Goal: Task Accomplishment & Management: Manage account settings

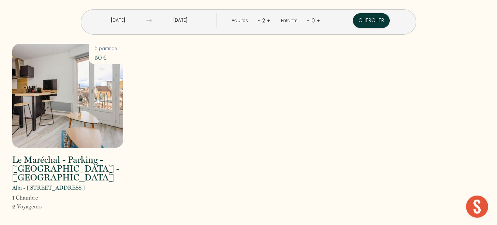
click at [314, 68] on div "Le Maréchal - Parking - [GEOGRAPHIC_DATA] - [GEOGRAPHIC_DATA][PERSON_NAME] - [S…" at bounding box center [248, 132] width 482 height 177
click at [119, 21] on input "[DATE]" at bounding box center [118, 20] width 57 height 14
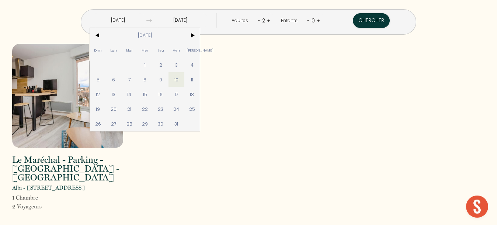
click at [247, 86] on div "Le Maréchal - Parking - [GEOGRAPHIC_DATA] - [GEOGRAPHIC_DATA][PERSON_NAME] - [S…" at bounding box center [248, 132] width 482 height 177
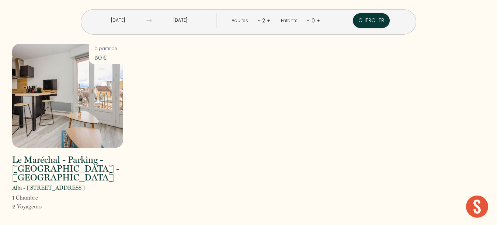
click at [125, 24] on input "[DATE]" at bounding box center [118, 20] width 57 height 14
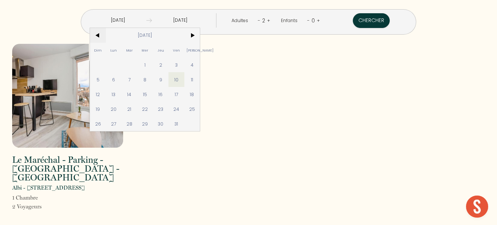
click at [98, 35] on span "<" at bounding box center [98, 35] width 16 height 15
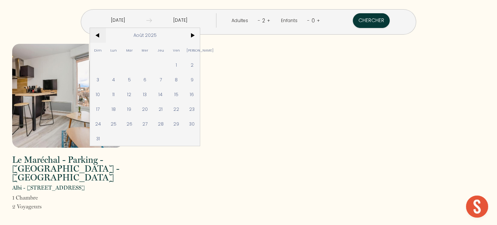
click at [98, 35] on span "<" at bounding box center [98, 35] width 16 height 15
click at [199, 34] on span ">" at bounding box center [192, 35] width 16 height 15
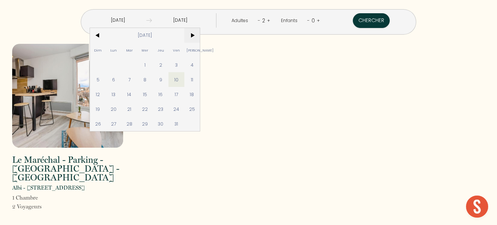
click at [199, 34] on span ">" at bounding box center [192, 35] width 16 height 15
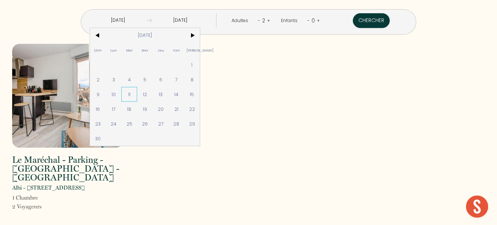
click at [132, 98] on span "11" at bounding box center [129, 94] width 16 height 15
type input "[DATE]"
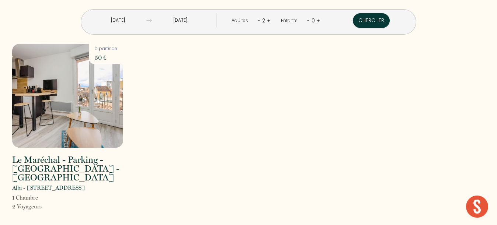
click at [185, 23] on input "[DATE]" at bounding box center [180, 20] width 57 height 14
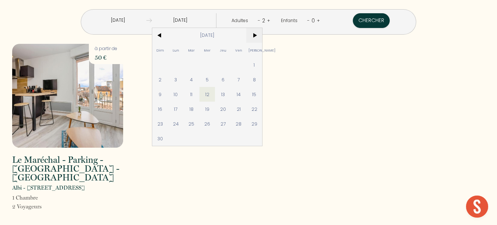
click at [257, 35] on span ">" at bounding box center [254, 35] width 16 height 15
click at [242, 93] on span "19" at bounding box center [239, 94] width 16 height 15
type input "[DATE]"
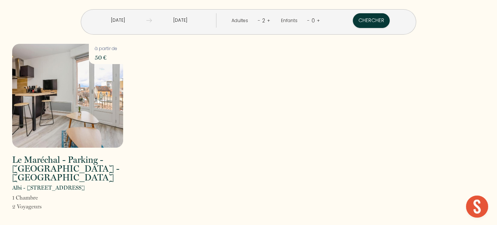
click at [257, 20] on div "Adultes - 2 +" at bounding box center [251, 20] width 50 height 15
click at [258, 21] on link "-" at bounding box center [259, 20] width 3 height 7
click at [275, 48] on div "Le Maréchal - Parking - [GEOGRAPHIC_DATA] - [GEOGRAPHIC_DATA][PERSON_NAME] - [S…" at bounding box center [248, 132] width 482 height 177
click at [373, 20] on button "Chercher" at bounding box center [370, 20] width 37 height 15
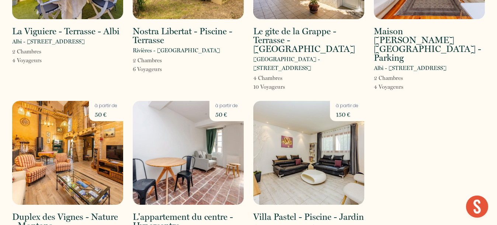
scroll to position [845, 0]
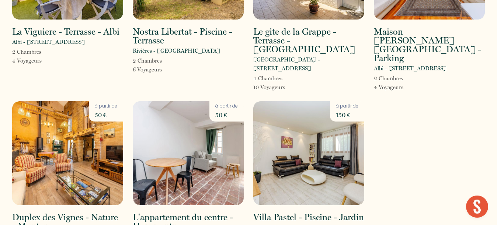
click at [216, 109] on img at bounding box center [188, 153] width 111 height 104
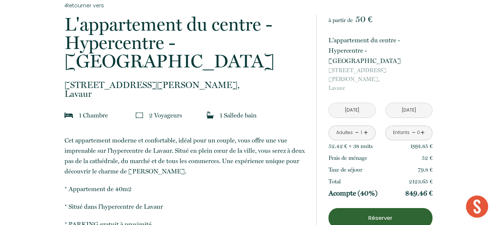
scroll to position [158, 0]
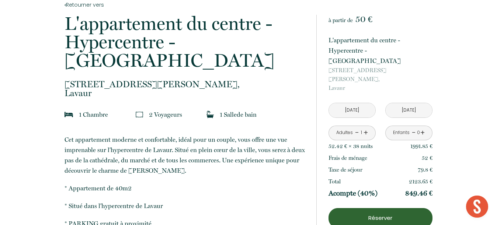
click at [227, 141] on p "Cet appartement moderne et confortable, idéal pour un couple, vous offre une vu…" at bounding box center [185, 154] width 242 height 41
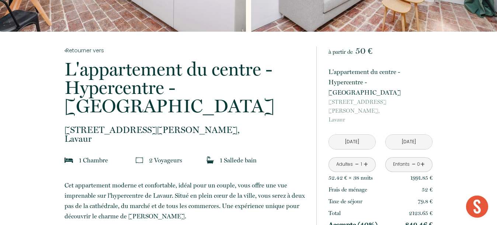
scroll to position [118, 0]
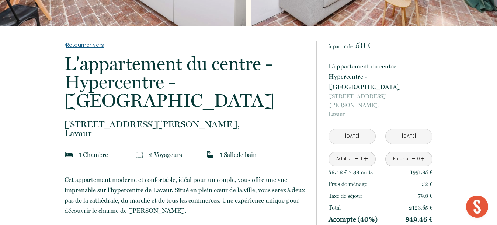
click at [85, 45] on link "Retourner vers" at bounding box center [185, 45] width 242 height 8
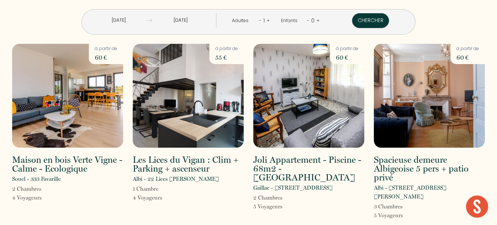
click at [120, 21] on input "[DATE]" at bounding box center [118, 20] width 56 height 14
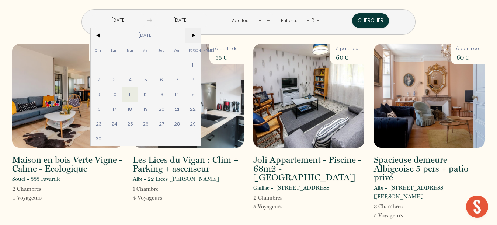
click at [195, 33] on span ">" at bounding box center [193, 35] width 16 height 15
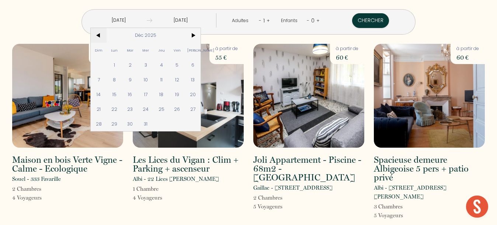
click at [99, 34] on span "<" at bounding box center [99, 35] width 16 height 15
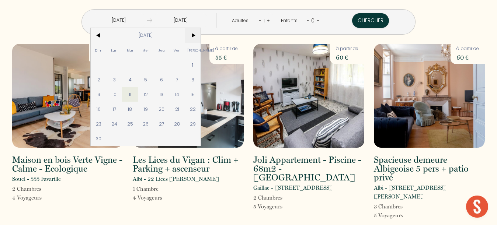
click at [196, 32] on span ">" at bounding box center [193, 35] width 16 height 15
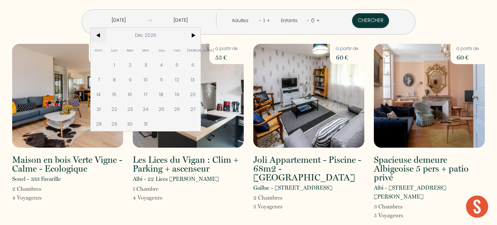
click at [100, 33] on span "<" at bounding box center [99, 35] width 16 height 15
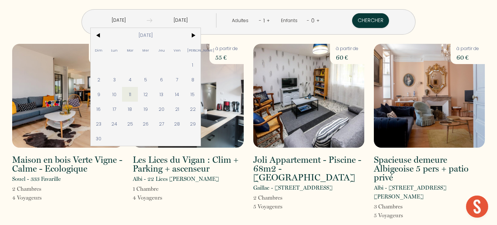
click at [54, 32] on div "[DATE] < [DATE] > Dim Lun Mar Mer Jeu Ven Sam 1 2 3 4 5 6 7 8 9 10 11 12 13 14 …" at bounding box center [248, 17] width 482 height 35
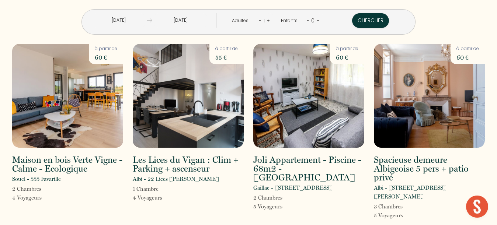
click at [187, 20] on input "[DATE]" at bounding box center [180, 20] width 56 height 14
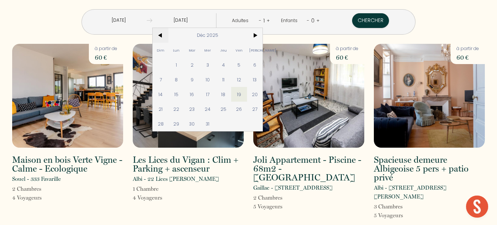
click at [161, 33] on span "<" at bounding box center [161, 35] width 16 height 15
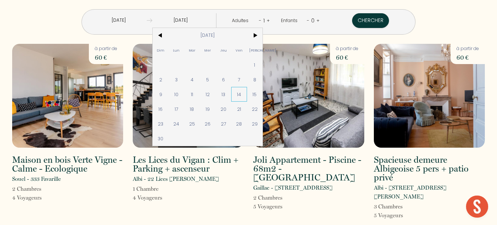
click at [237, 95] on span "14" at bounding box center [239, 94] width 16 height 15
type input "[DATE]"
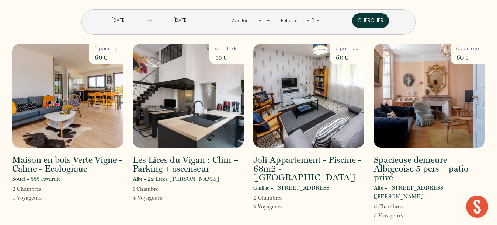
click at [367, 23] on button "Chercher" at bounding box center [370, 20] width 37 height 15
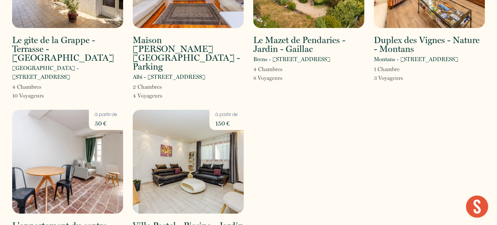
scroll to position [1357, 0]
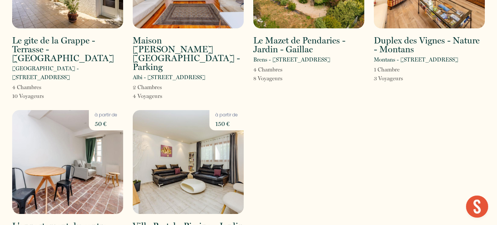
click at [82, 110] on img at bounding box center [67, 162] width 111 height 104
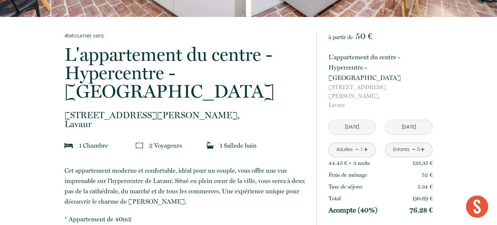
scroll to position [134, 0]
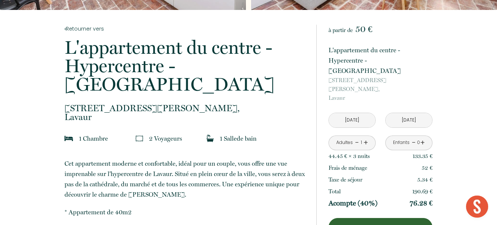
click at [356, 113] on input "[DATE]" at bounding box center [352, 120] width 46 height 14
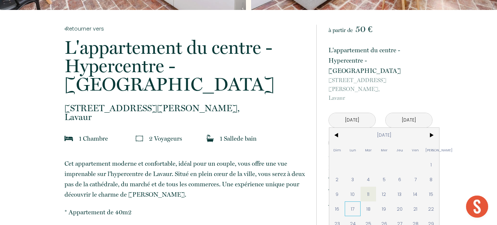
click at [353, 202] on span "17" at bounding box center [353, 209] width 16 height 15
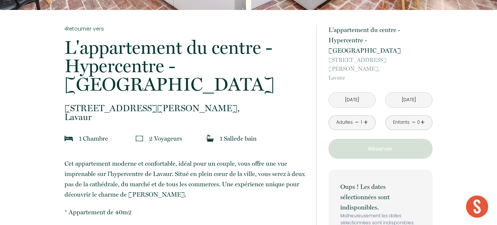
type input "[DATE]"
click at [353, 188] on p "Oups ! Les dates sélectionnées sont indisponibles." at bounding box center [380, 197] width 80 height 31
click at [409, 119] on div "Enfants" at bounding box center [401, 122] width 17 height 7
click at [407, 93] on input "[DATE]" at bounding box center [408, 100] width 46 height 14
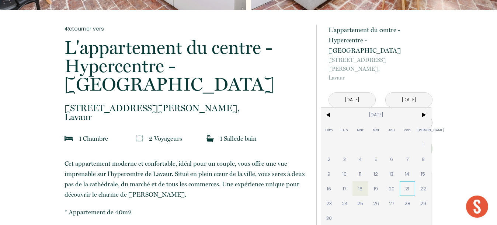
click at [405, 181] on span "21" at bounding box center [407, 188] width 16 height 15
type input "[DATE]"
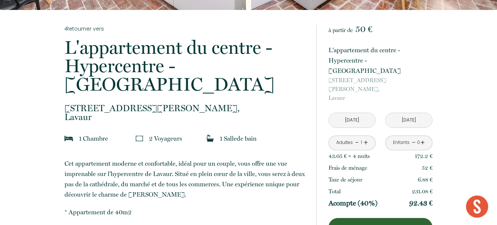
click at [356, 113] on input "[DATE]" at bounding box center [352, 120] width 46 height 14
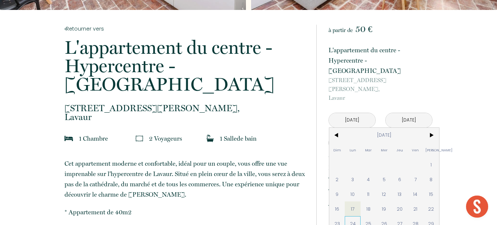
click at [352, 216] on span "24" at bounding box center [353, 223] width 16 height 15
type input "[DATE]"
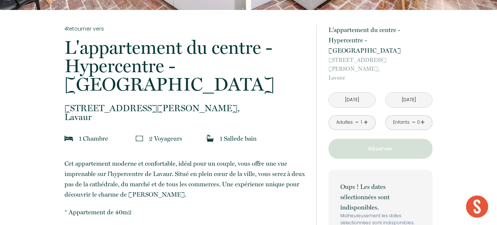
click at [410, 115] on div "Enfants - 0 +" at bounding box center [408, 122] width 47 height 15
click at [408, 93] on input "[DATE]" at bounding box center [408, 100] width 46 height 14
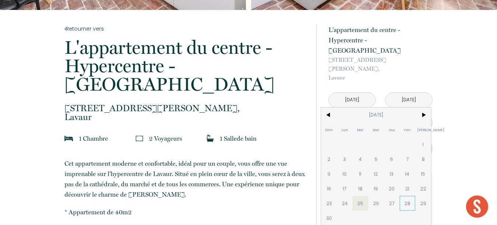
click at [406, 196] on span "28" at bounding box center [407, 203] width 16 height 15
type input "[DATE]"
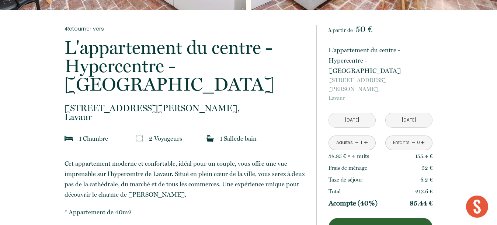
click at [349, 113] on input "[DATE]" at bounding box center [352, 120] width 46 height 14
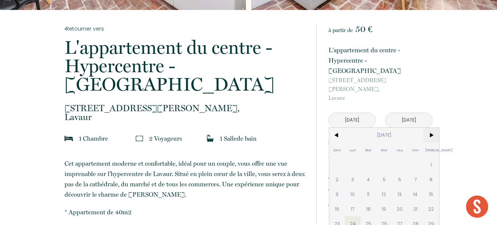
click at [431, 128] on span ">" at bounding box center [431, 135] width 16 height 15
click at [352, 157] on span "1" at bounding box center [353, 164] width 16 height 15
type input "[DATE]"
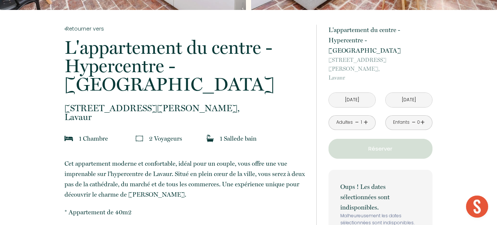
click at [413, 117] on link "-" at bounding box center [414, 122] width 4 height 11
click at [409, 93] on input "[DATE]" at bounding box center [408, 100] width 46 height 14
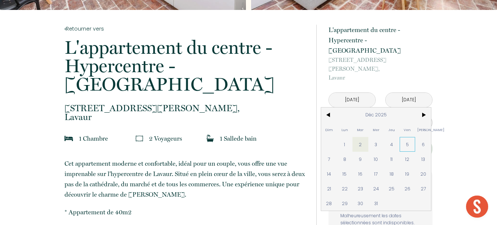
click at [406, 137] on span "5" at bounding box center [407, 144] width 16 height 15
type input "[DATE]"
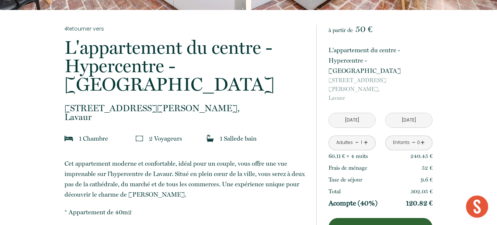
click at [357, 113] on input "[DATE]" at bounding box center [352, 120] width 46 height 14
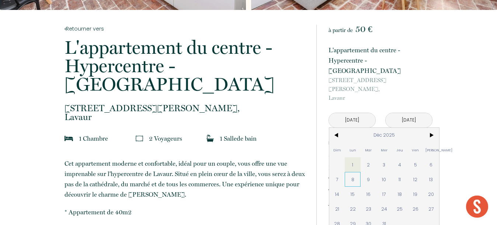
click at [352, 172] on span "8" at bounding box center [353, 179] width 16 height 15
type input "[DATE]"
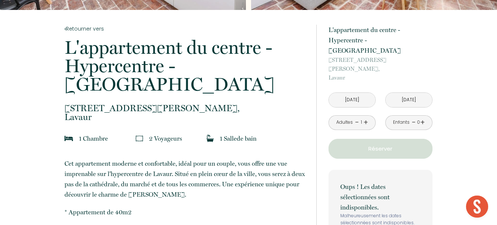
click at [415, 115] on div "Enfants - 0 +" at bounding box center [408, 122] width 47 height 15
click at [413, 93] on input "[DATE]" at bounding box center [408, 100] width 46 height 14
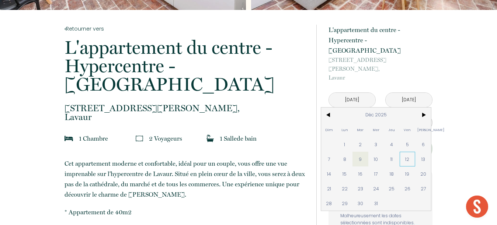
click at [409, 152] on span "12" at bounding box center [407, 159] width 16 height 15
type input "[DATE]"
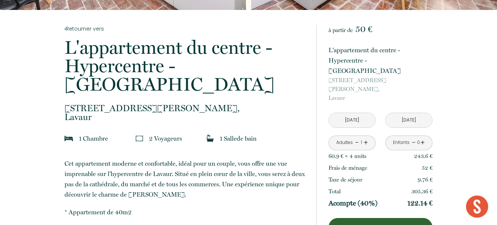
click at [350, 113] on input "[DATE]" at bounding box center [352, 120] width 46 height 14
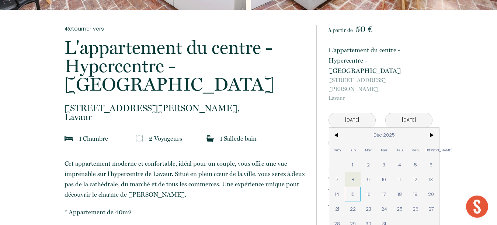
click at [354, 187] on span "15" at bounding box center [353, 194] width 16 height 15
type input "[DATE]"
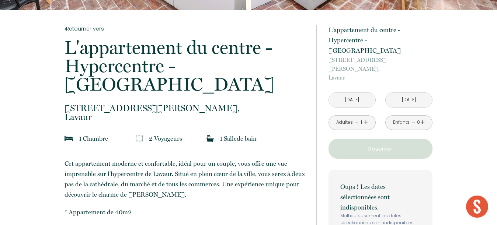
click at [416, 93] on input "[DATE]" at bounding box center [408, 100] width 46 height 14
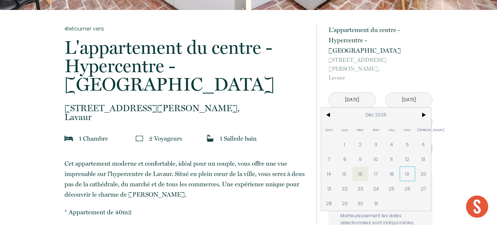
click at [407, 167] on span "19" at bounding box center [407, 174] width 16 height 15
type input "[DATE]"
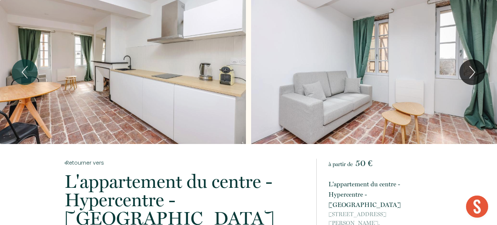
scroll to position [0, 0]
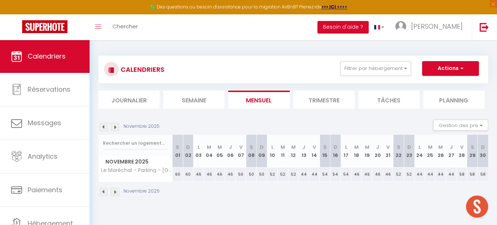
scroll to position [40, 0]
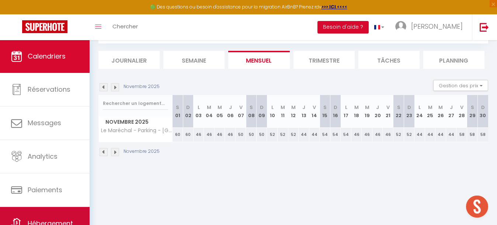
click at [40, 214] on link "Hébergement" at bounding box center [45, 223] width 90 height 33
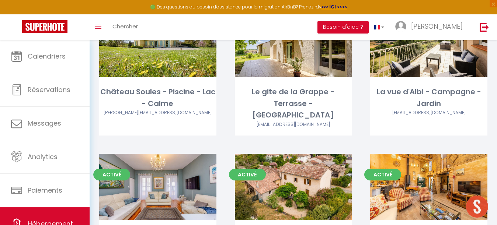
scroll to position [1839, 0]
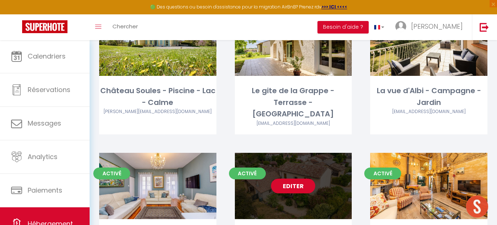
click at [297, 179] on link "Editer" at bounding box center [293, 186] width 44 height 15
select select "3"
select select "2"
select select "1"
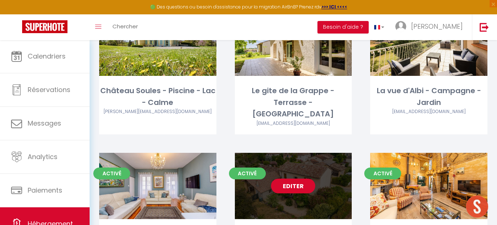
select select
select select "28"
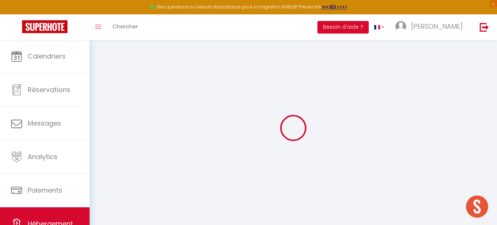
select select
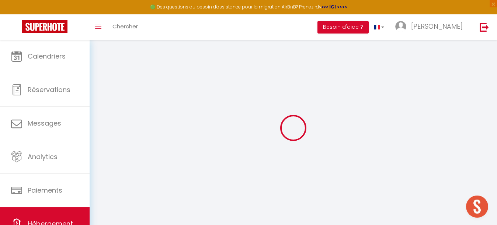
select select
checkbox input "false"
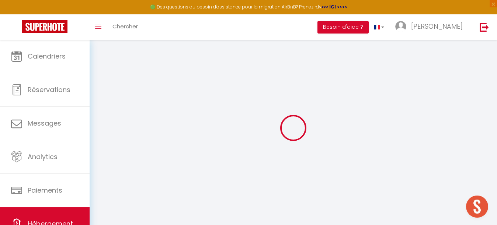
select select
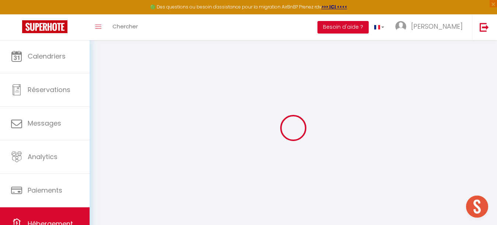
select select
checkbox input "false"
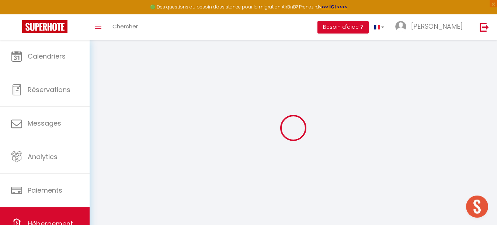
checkbox input "false"
select select
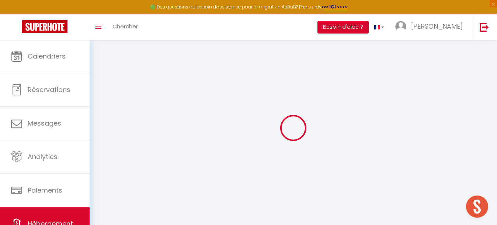
select select
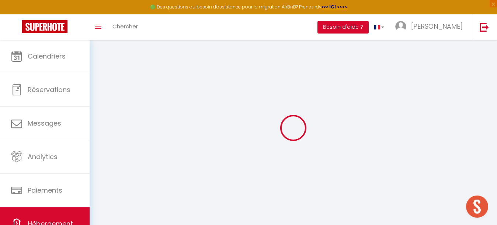
checkbox input "false"
select select
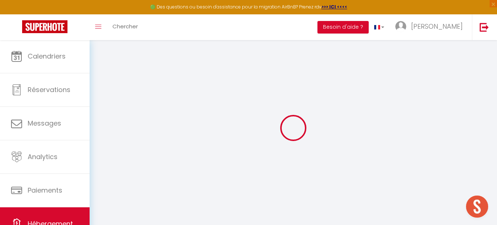
select select
type input "Le Mazet de Pendaries - Jardin - Gaillac"
type input "Christophe"
type input "Albarede"
type input "lieu dit salette"
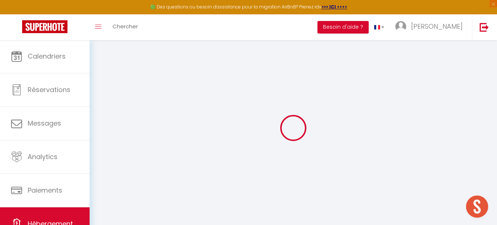
type input "81140"
type input "Larroque"
select select "houses"
select select "8"
select select "4"
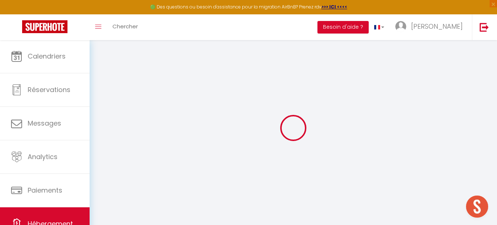
type input "70"
type input "95"
type input "5"
type input "2.3"
type input "500"
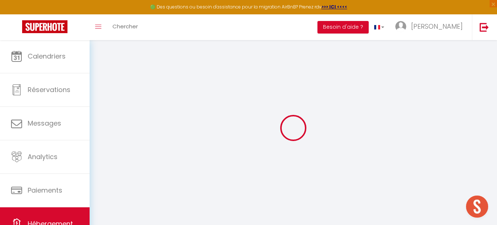
select select
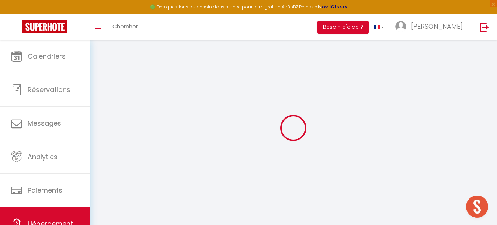
type input "722 Chemin de Pendaries"
type input "81600"
type input "Brens"
type input "lesclefsdejeanne@gmail.com"
select select "15322"
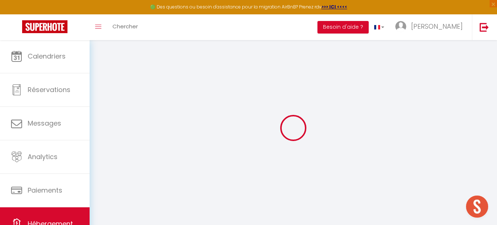
checkbox input "false"
radio input "true"
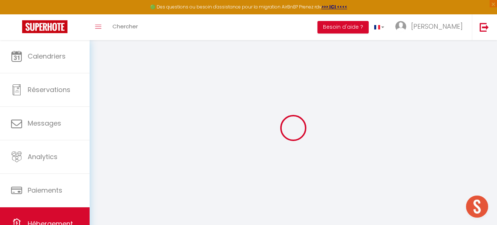
type input "0"
select select
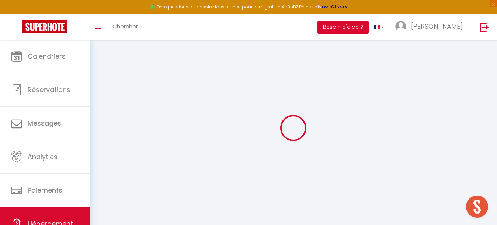
select select
checkbox input "false"
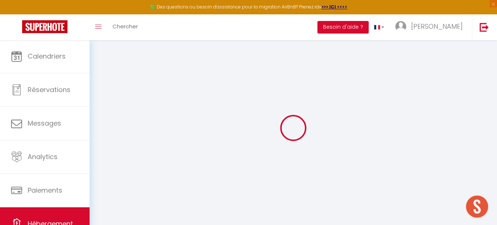
checkbox input "false"
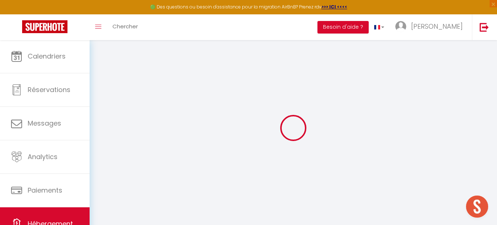
checkbox input "false"
select select "15:00"
select select "19:00"
select select "10:00"
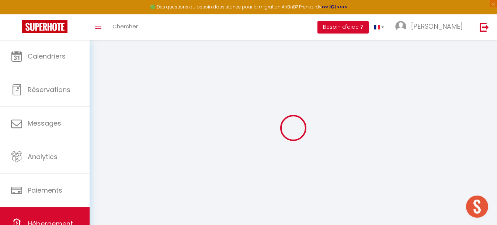
select select "30"
select select "120"
checkbox input "false"
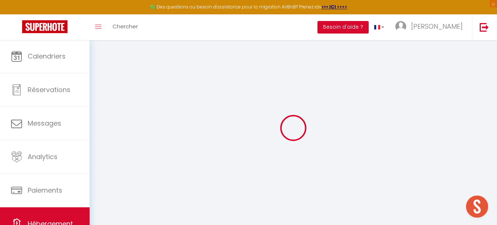
checkbox input "false"
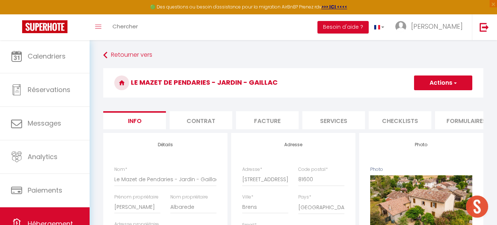
checkbox input "false"
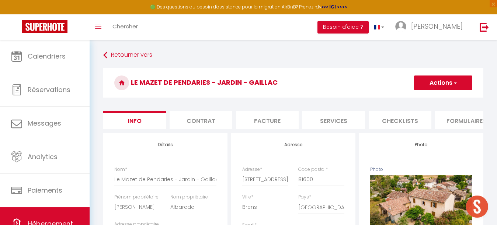
checkbox input "false"
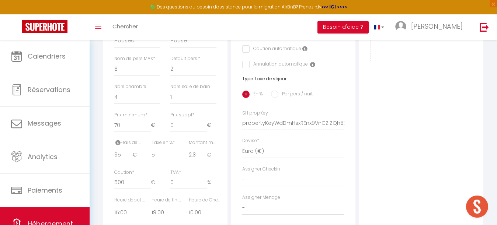
scroll to position [267, 0]
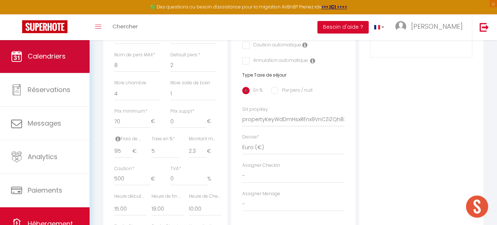
click at [44, 60] on span "Calendriers" at bounding box center [47, 56] width 38 height 9
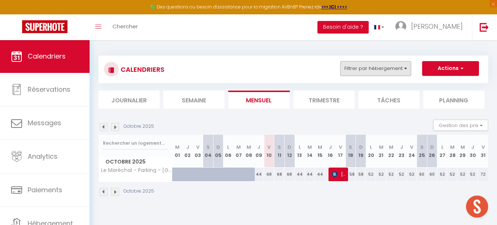
click at [381, 70] on button "Filtrer par hébergement" at bounding box center [375, 68] width 71 height 15
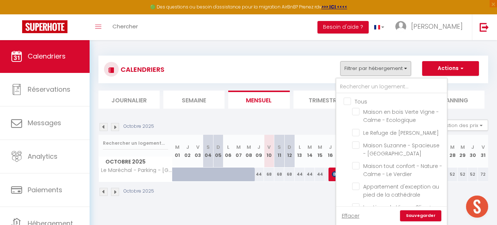
click at [347, 101] on input "Tous" at bounding box center [398, 100] width 111 height 7
checkbox input "true"
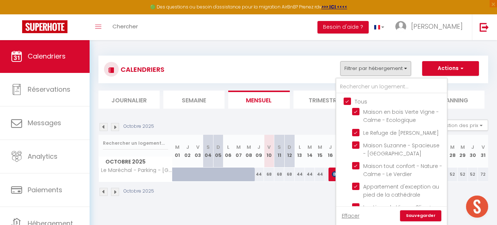
checkbox input "true"
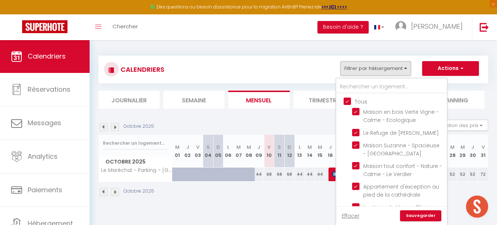
checkbox input "true"
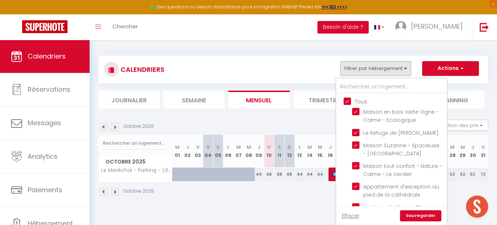
checkbox input "true"
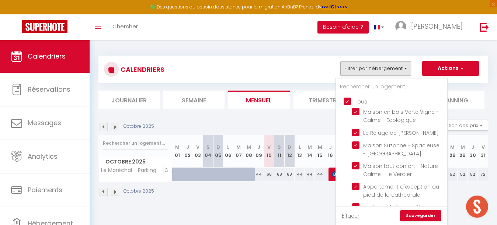
checkbox input "true"
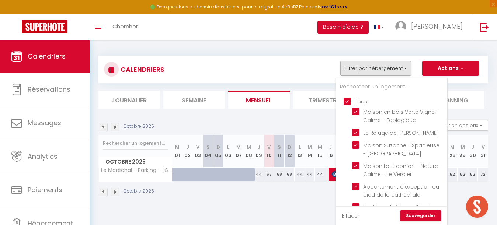
checkbox input "true"
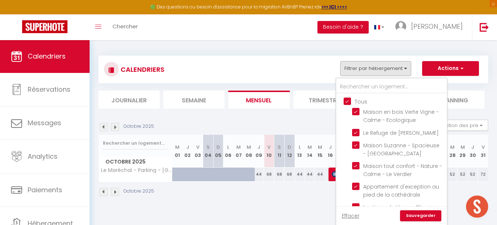
checkbox input "true"
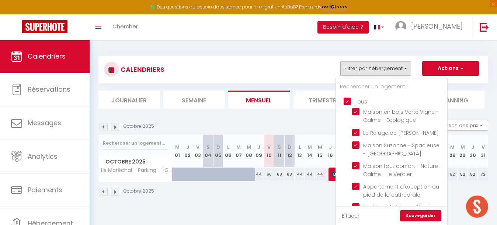
checkbox input "true"
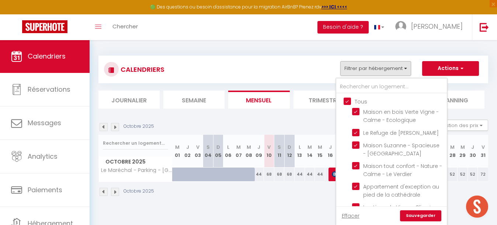
checkbox input "true"
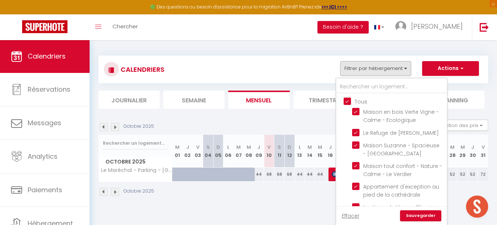
checkbox input "true"
click at [347, 101] on input "Tous" at bounding box center [398, 100] width 111 height 7
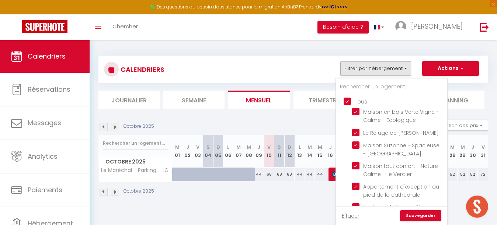
checkbox input "false"
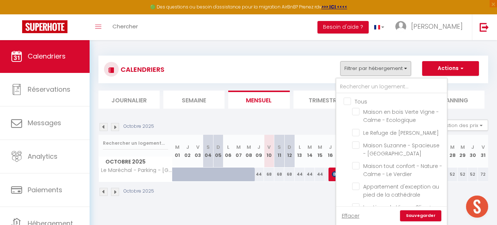
checkbox input "false"
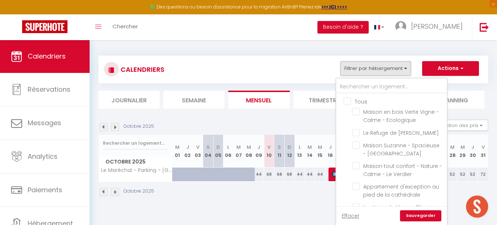
checkbox input "false"
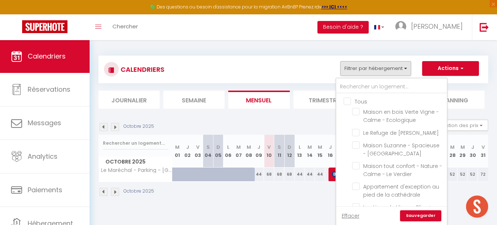
checkbox input "false"
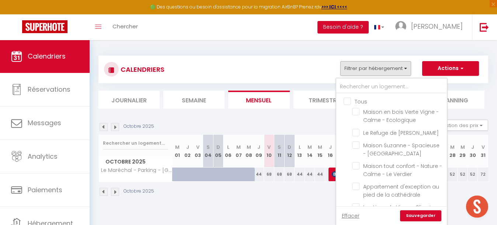
checkbox input "false"
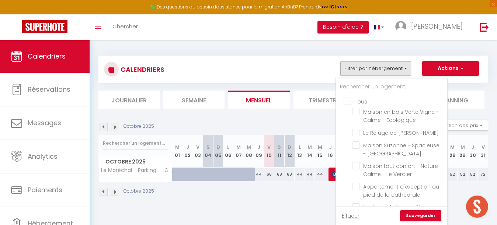
checkbox input "false"
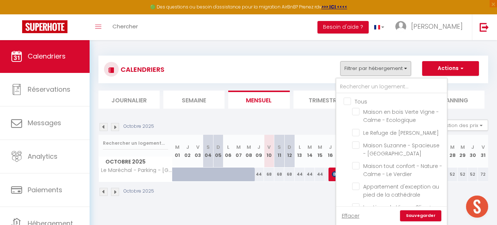
checkbox input "false"
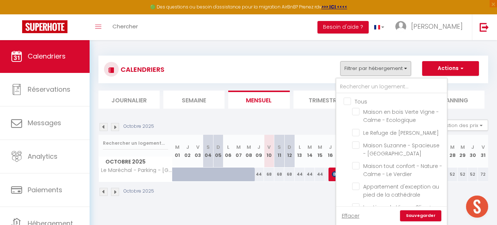
checkbox input "false"
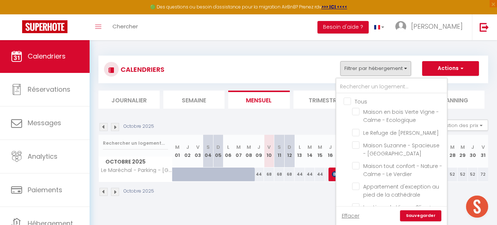
checkbox input "false"
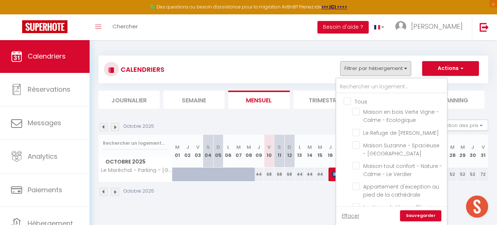
checkbox input "false"
click at [360, 84] on input "text" at bounding box center [391, 86] width 111 height 13
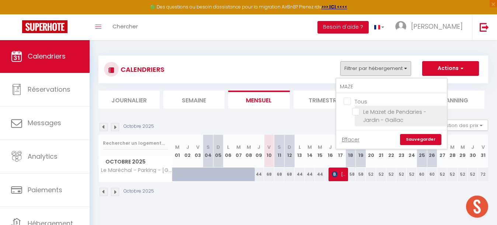
click at [356, 111] on input "Le Mazet de Pendaries - Jardin - Gaillac" at bounding box center [398, 111] width 92 height 7
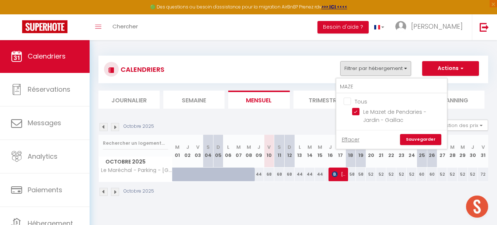
click at [415, 137] on link "Sauvegarder" at bounding box center [420, 139] width 41 height 11
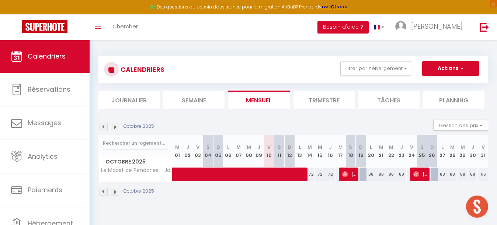
click at [113, 124] on img at bounding box center [115, 127] width 8 height 8
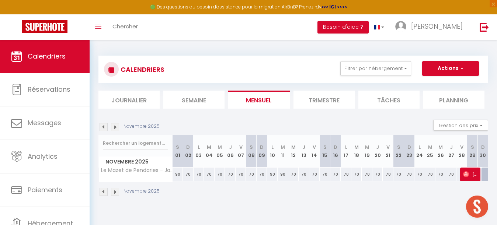
click at [179, 172] on div "90" at bounding box center [177, 175] width 11 height 14
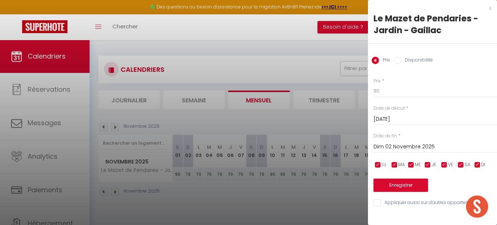
click at [399, 146] on input "Dim 02 Novembre 2025" at bounding box center [434, 147] width 123 height 10
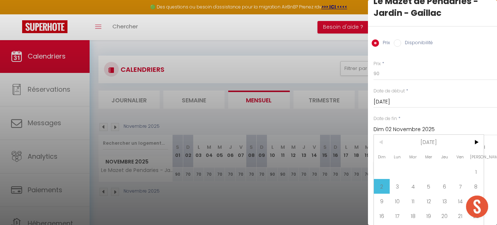
scroll to position [22, 0]
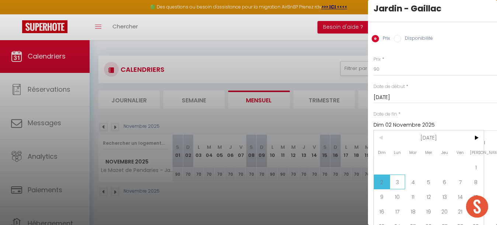
click at [399, 177] on span "3" at bounding box center [397, 182] width 16 height 15
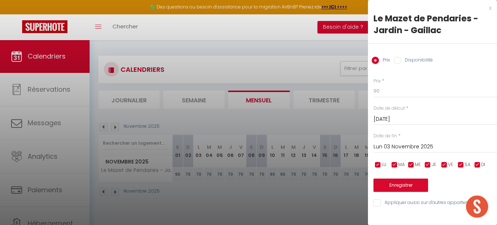
scroll to position [0, 0]
click at [389, 91] on input "90" at bounding box center [434, 90] width 123 height 13
click at [409, 182] on button "Enregistrer" at bounding box center [400, 185] width 55 height 13
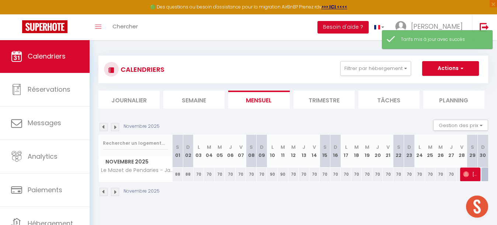
click at [197, 172] on div "70" at bounding box center [198, 175] width 11 height 14
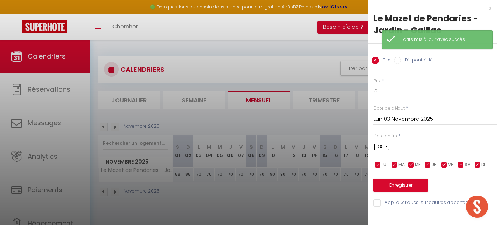
click at [403, 143] on input "Mar 04 Novembre 2025" at bounding box center [434, 147] width 123 height 10
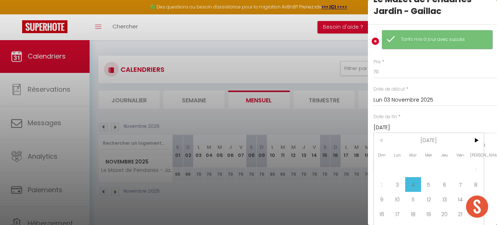
scroll to position [24, 0]
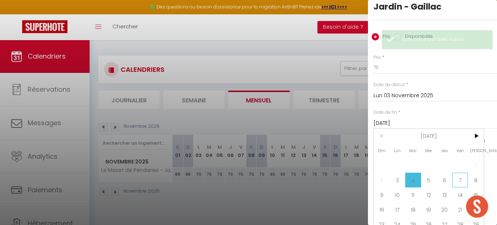
click at [464, 177] on span "7" at bounding box center [460, 180] width 16 height 15
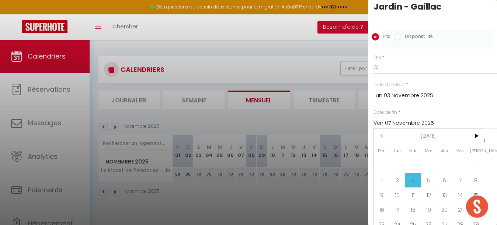
scroll to position [0, 0]
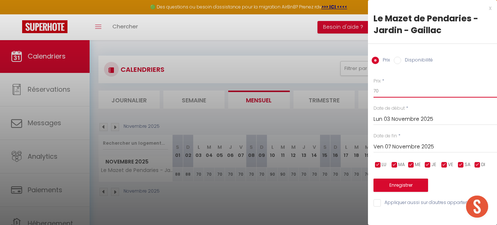
click at [387, 94] on input "70" at bounding box center [434, 90] width 123 height 13
click at [399, 183] on button "Enregistrer" at bounding box center [400, 185] width 55 height 13
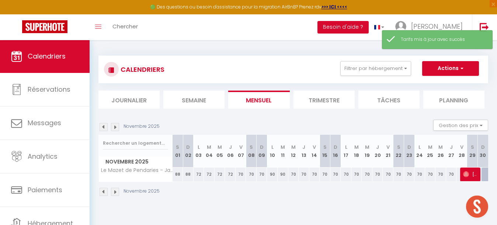
click at [241, 174] on div "70" at bounding box center [240, 175] width 11 height 14
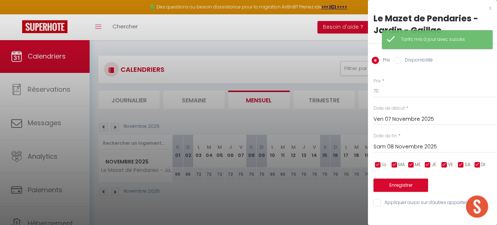
click at [389, 142] on input "Sam 08 Novembre 2025" at bounding box center [434, 147] width 123 height 10
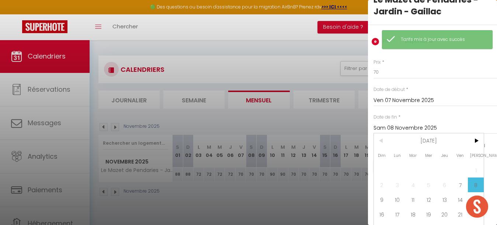
scroll to position [31, 0]
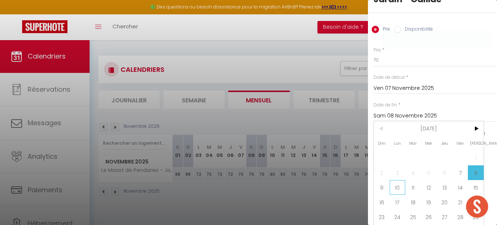
click at [398, 189] on span "10" at bounding box center [397, 187] width 16 height 15
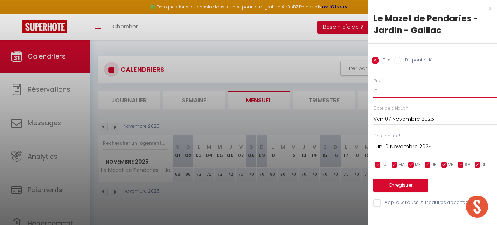
click at [383, 92] on input "70" at bounding box center [434, 90] width 123 height 13
click at [402, 186] on button "Enregistrer" at bounding box center [400, 185] width 55 height 13
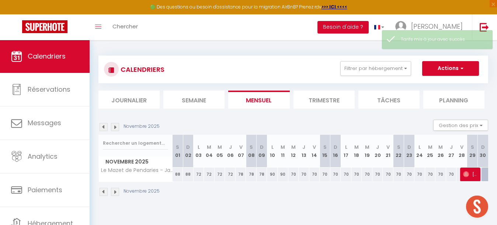
click at [272, 174] on div "90" at bounding box center [272, 175] width 11 height 14
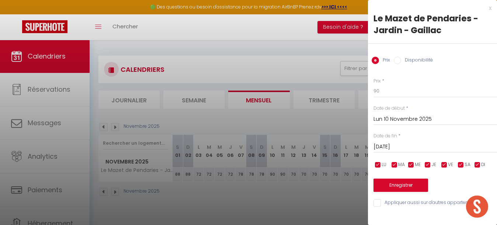
click at [410, 146] on input "[DATE]" at bounding box center [434, 147] width 123 height 10
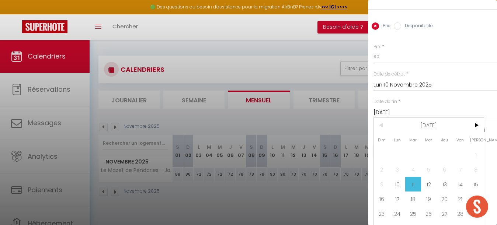
scroll to position [45, 0]
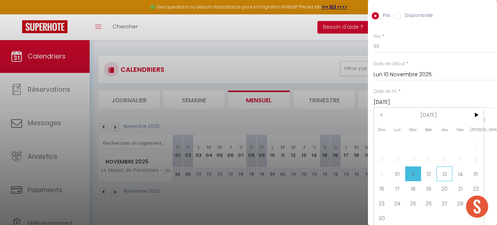
click at [444, 172] on span "13" at bounding box center [444, 174] width 16 height 15
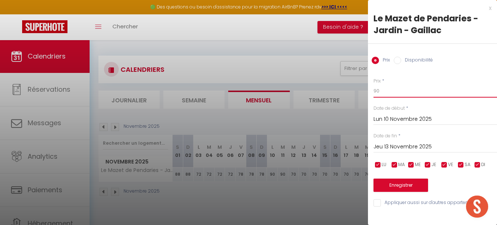
click at [392, 92] on input "90" at bounding box center [434, 90] width 123 height 13
click at [394, 185] on button "Enregistrer" at bounding box center [400, 185] width 55 height 13
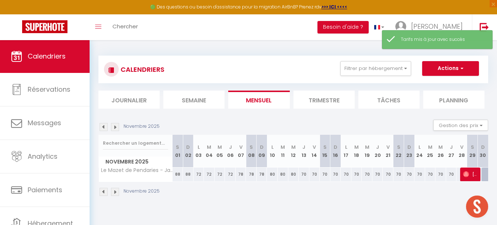
click at [303, 175] on div "70" at bounding box center [303, 175] width 11 height 14
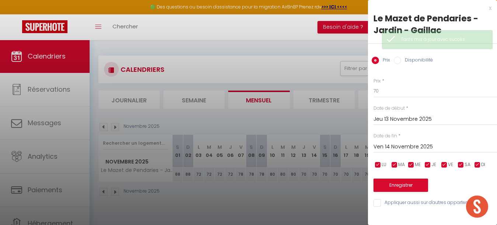
click at [401, 148] on input "Ven 14 Novembre 2025" at bounding box center [434, 147] width 123 height 10
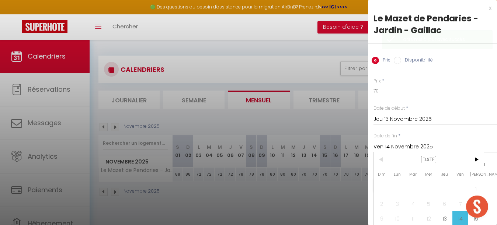
scroll to position [36, 0]
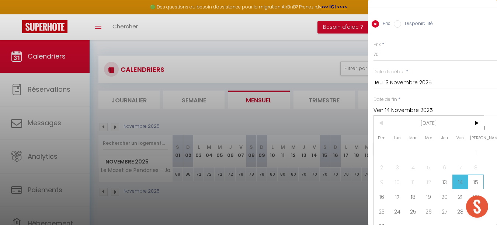
click at [477, 181] on span "15" at bounding box center [476, 182] width 16 height 15
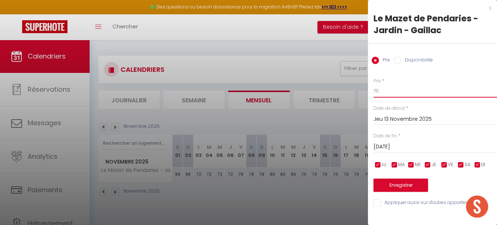
click at [386, 93] on input "70" at bounding box center [434, 90] width 123 height 13
click at [405, 185] on button "Enregistrer" at bounding box center [400, 185] width 55 height 13
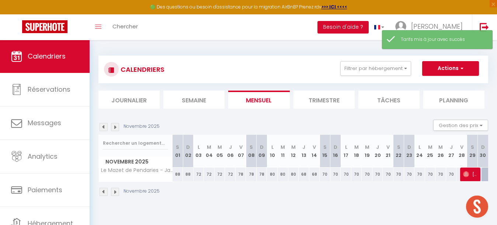
click at [325, 173] on div "70" at bounding box center [324, 175] width 11 height 14
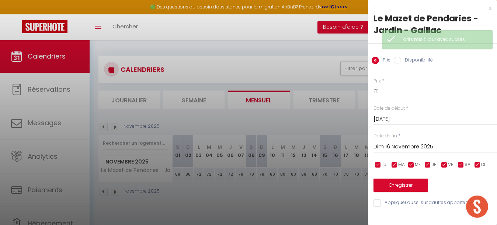
click at [403, 142] on input "Dim 16 Novembre 2025" at bounding box center [434, 147] width 123 height 10
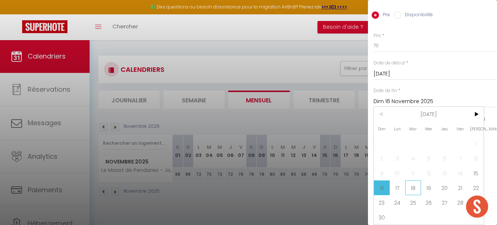
scroll to position [45, 0]
click at [415, 187] on span "18" at bounding box center [413, 188] width 16 height 15
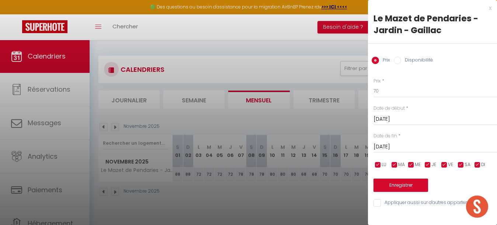
scroll to position [0, 0]
click at [391, 91] on input "70" at bounding box center [434, 90] width 123 height 13
click at [412, 184] on button "Enregistrer" at bounding box center [400, 185] width 55 height 13
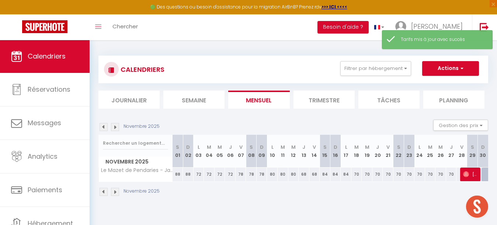
click at [357, 175] on div "70" at bounding box center [356, 175] width 11 height 14
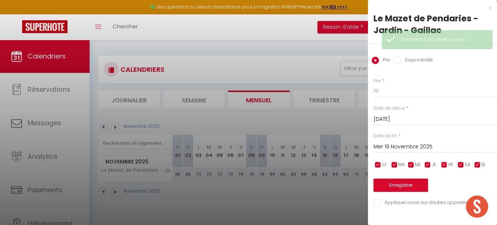
click at [409, 146] on input "Mer 19 Novembre 2025" at bounding box center [434, 147] width 123 height 10
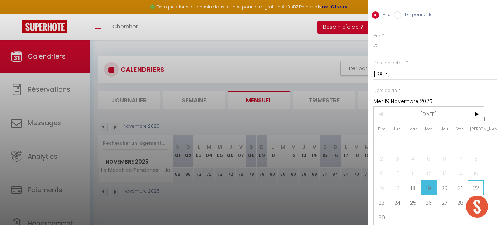
scroll to position [45, 0]
click at [471, 182] on span "22" at bounding box center [476, 188] width 16 height 15
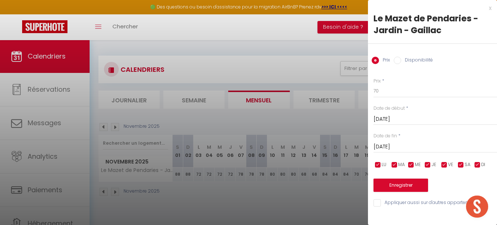
scroll to position [0, 0]
click at [385, 91] on input "70" at bounding box center [434, 90] width 123 height 13
click at [402, 183] on button "Enregistrer" at bounding box center [400, 185] width 55 height 13
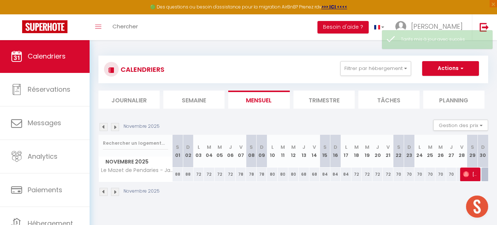
click at [398, 175] on div "70" at bounding box center [398, 175] width 11 height 14
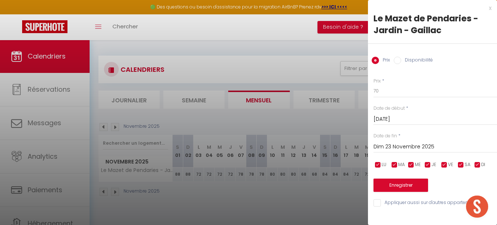
click at [401, 147] on input "Dim 23 Novembre 2025" at bounding box center [434, 147] width 123 height 10
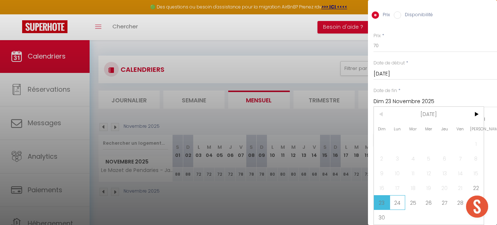
scroll to position [45, 0]
click at [399, 208] on span "24" at bounding box center [397, 202] width 16 height 15
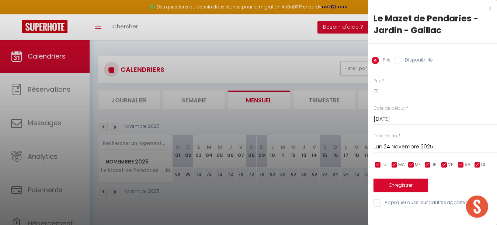
scroll to position [0, 0]
click at [391, 89] on input "70" at bounding box center [434, 90] width 123 height 13
click at [406, 185] on button "Enregistrer" at bounding box center [400, 185] width 55 height 13
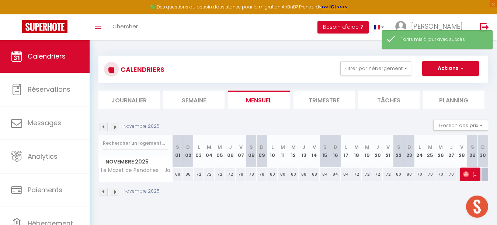
click at [421, 175] on div "70" at bounding box center [419, 175] width 11 height 14
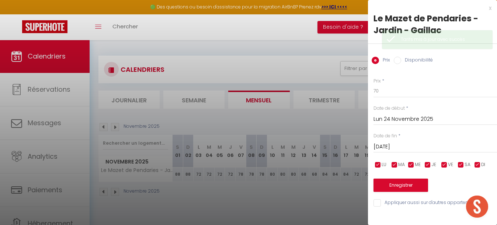
click at [413, 145] on input "[DATE]" at bounding box center [434, 147] width 123 height 10
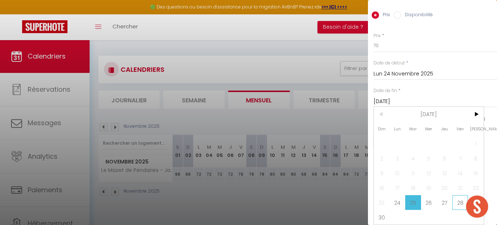
scroll to position [45, 0]
click at [459, 202] on span "28" at bounding box center [460, 202] width 16 height 15
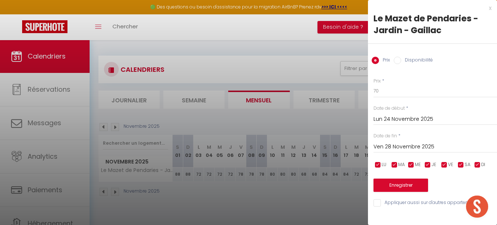
scroll to position [0, 0]
click at [388, 89] on input "70" at bounding box center [434, 90] width 123 height 13
click at [401, 183] on button "Enregistrer" at bounding box center [400, 185] width 55 height 13
